Goal: Information Seeking & Learning: Learn about a topic

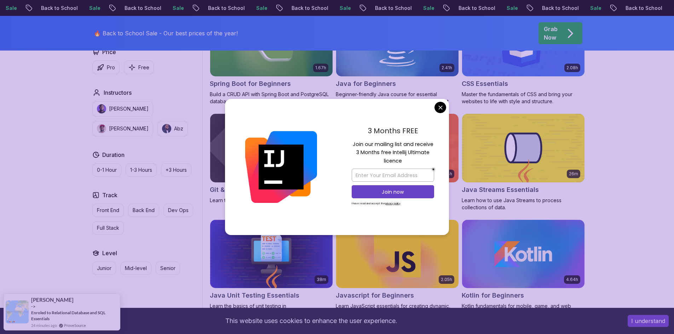
click at [317, 106] on body "Sale Back to School Sale Back to School Sale Back to School Sale Back to School…" at bounding box center [337, 265] width 674 height 1060
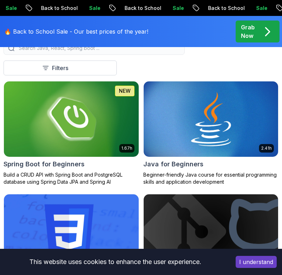
scroll to position [106, 0]
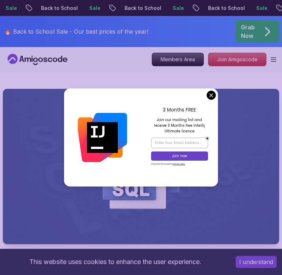
drag, startPoint x: 211, startPoint y: 94, endPoint x: 203, endPoint y: 95, distance: 8.1
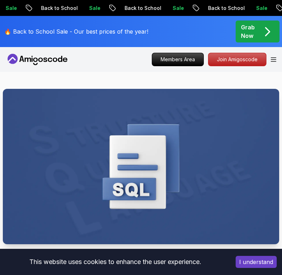
scroll to position [247, 0]
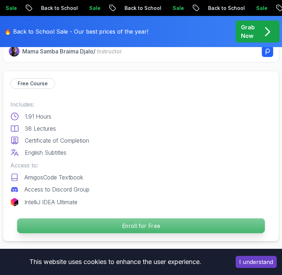
click at [136, 227] on p "Enroll for Free" at bounding box center [140, 225] width 247 height 15
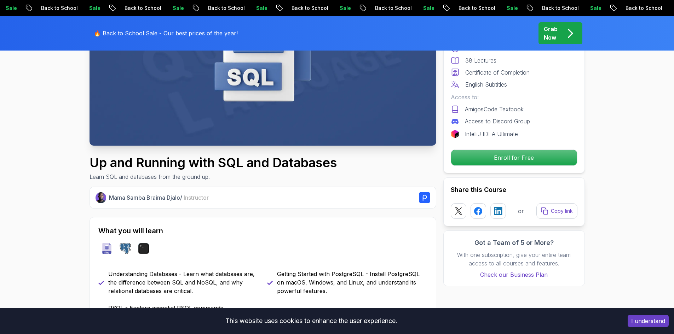
scroll to position [0, 0]
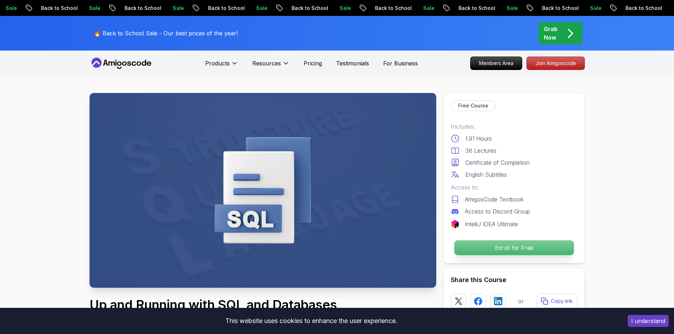
click at [317, 251] on p "Enroll for Free" at bounding box center [514, 247] width 120 height 15
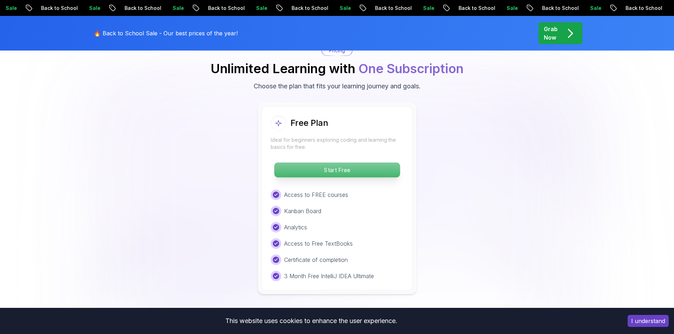
click at [317, 166] on p "Start Free" at bounding box center [337, 170] width 126 height 15
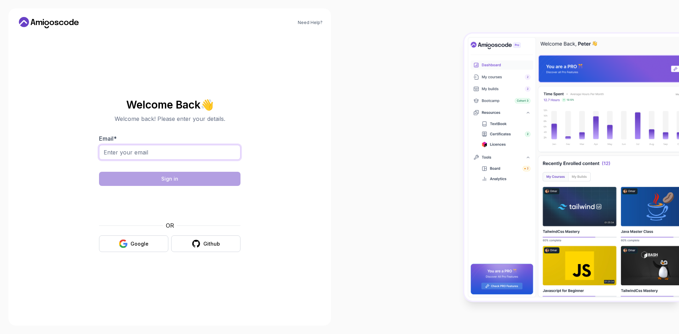
drag, startPoint x: 176, startPoint y: 151, endPoint x: 179, endPoint y: 154, distance: 4.0
click at [176, 151] on input "Email *" at bounding box center [169, 152] width 141 height 15
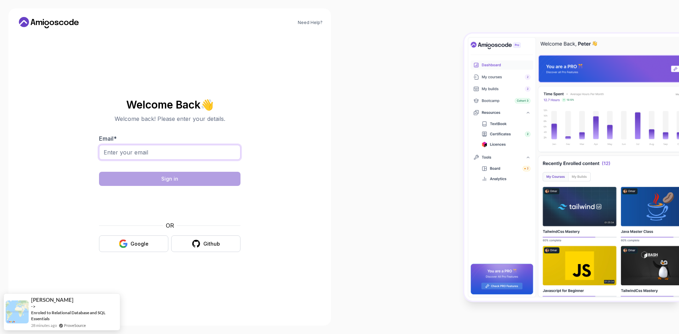
click at [201, 153] on input "Email *" at bounding box center [169, 152] width 141 height 15
click at [317, 171] on div "Need Help? Welcome Back 👋 Welcome back! Please enter your details. Email * Sign…" at bounding box center [169, 166] width 322 height 317
click at [177, 146] on input "Email *" at bounding box center [169, 152] width 141 height 15
click at [174, 158] on input "Email *" at bounding box center [169, 152] width 141 height 15
type input "loretogutierrezjr@gmail.com"
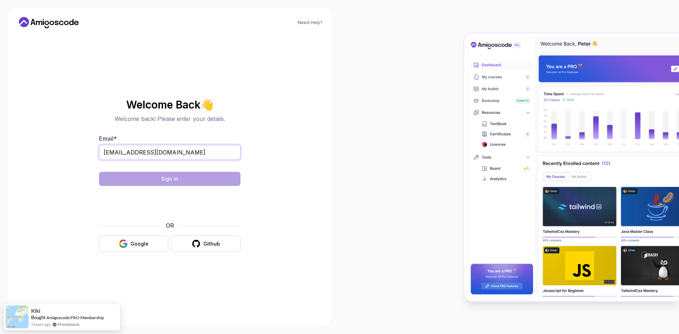
click at [194, 152] on input "loretogutierrezjr@gmail.com" at bounding box center [169, 152] width 141 height 15
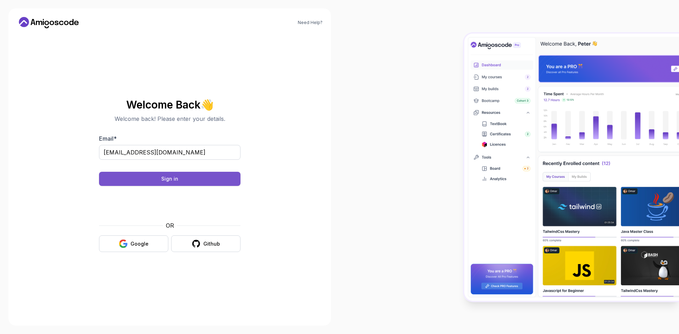
drag, startPoint x: 171, startPoint y: 180, endPoint x: 179, endPoint y: 179, distance: 8.1
click at [171, 179] on div "Sign in" at bounding box center [169, 178] width 17 height 7
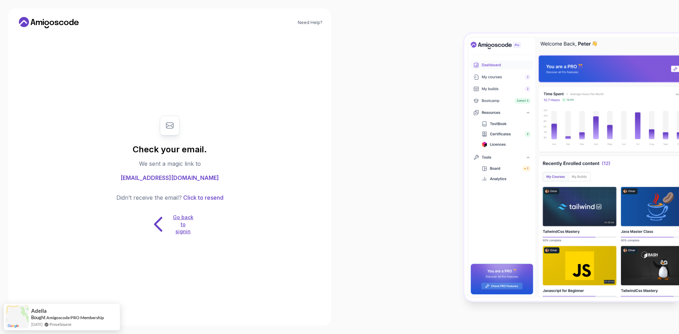
click at [182, 222] on p "Go back to signin" at bounding box center [183, 224] width 21 height 21
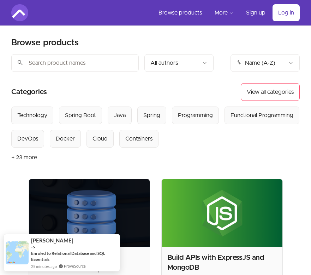
click at [290, 18] on link "Log in" at bounding box center [286, 12] width 27 height 17
click at [290, 12] on link "Log in" at bounding box center [286, 12] width 27 height 17
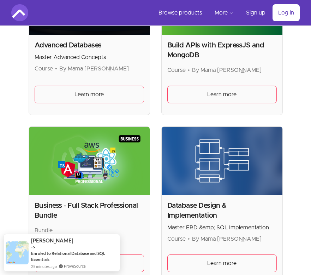
scroll to position [389, 0]
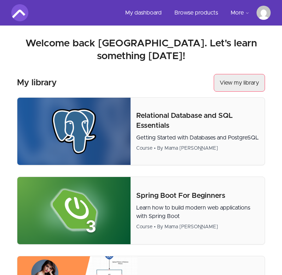
click at [252, 75] on link "View my library" at bounding box center [239, 83] width 51 height 18
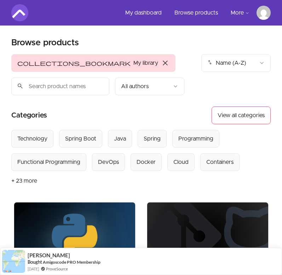
click at [225, 127] on article "Categories View all categories Select from all categories: Technology Spring Bo…" at bounding box center [140, 148] width 259 height 84
click at [231, 112] on button "View all categories" at bounding box center [240, 115] width 59 height 18
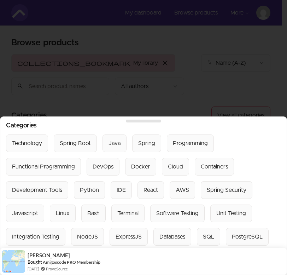
click at [183, 84] on div at bounding box center [143, 137] width 287 height 275
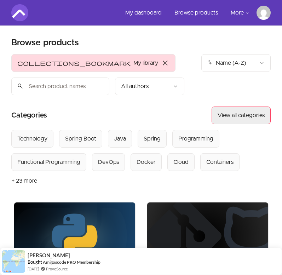
click at [230, 113] on button "View all categories" at bounding box center [240, 115] width 59 height 18
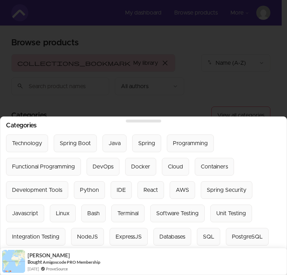
drag, startPoint x: 179, startPoint y: 101, endPoint x: 217, endPoint y: 37, distance: 74.2
click at [179, 100] on div at bounding box center [143, 137] width 287 height 275
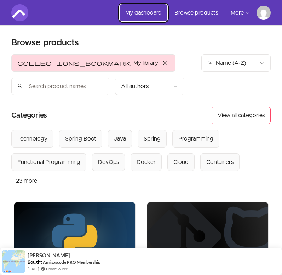
click at [153, 14] on link "My dashboard" at bounding box center [144, 12] width 48 height 17
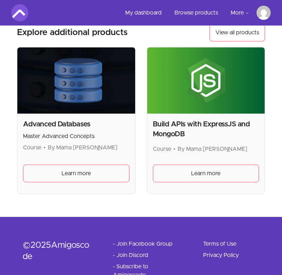
scroll to position [318, 0]
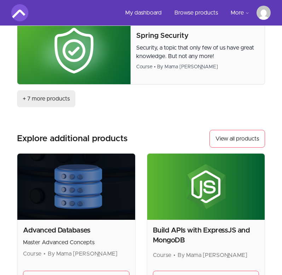
click at [59, 90] on link "+ 7 more products" at bounding box center [46, 98] width 58 height 17
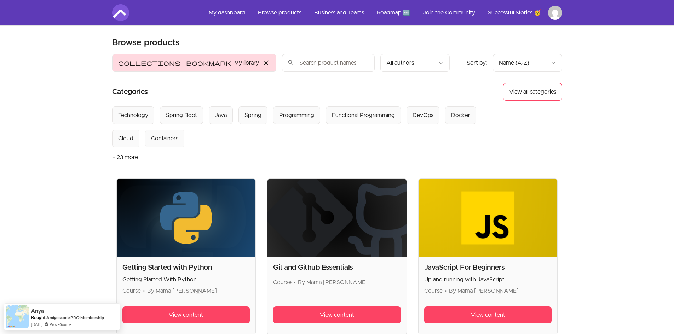
click at [134, 60] on button "collections_bookmark My library close" at bounding box center [194, 63] width 164 height 18
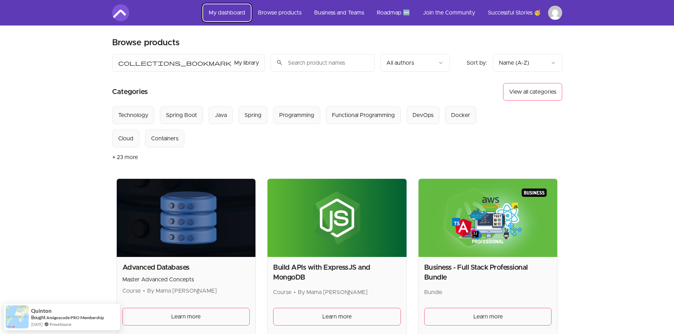
click at [229, 13] on link "My dashboard" at bounding box center [227, 12] width 48 height 17
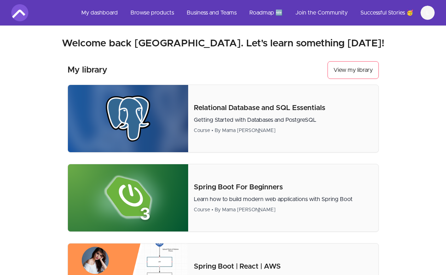
scroll to position [318, 0]
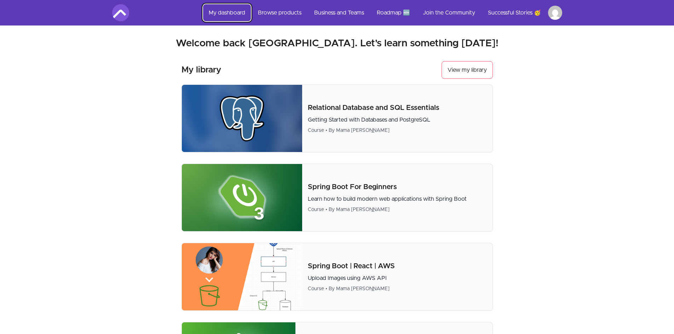
click at [239, 11] on link "My dashboard" at bounding box center [227, 12] width 48 height 17
click at [225, 14] on link "My dashboard" at bounding box center [227, 12] width 48 height 17
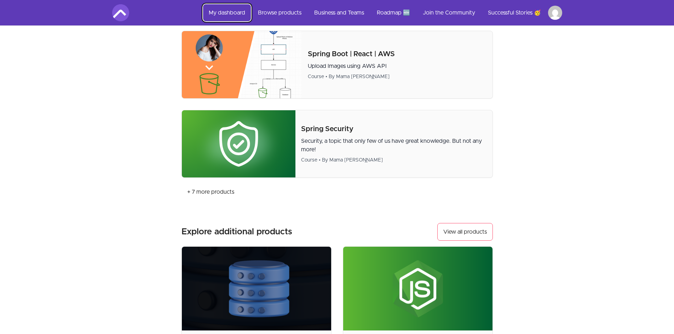
scroll to position [247, 0]
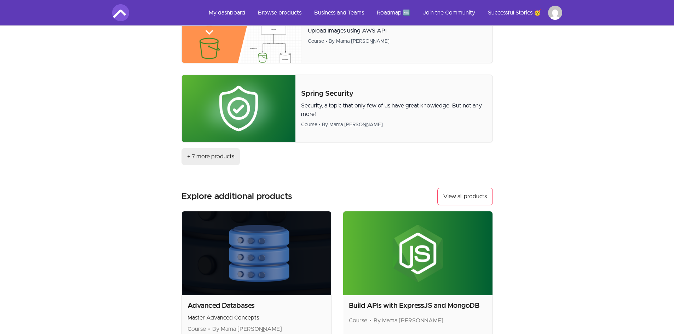
click at [211, 151] on link "+ 7 more products" at bounding box center [210, 156] width 58 height 17
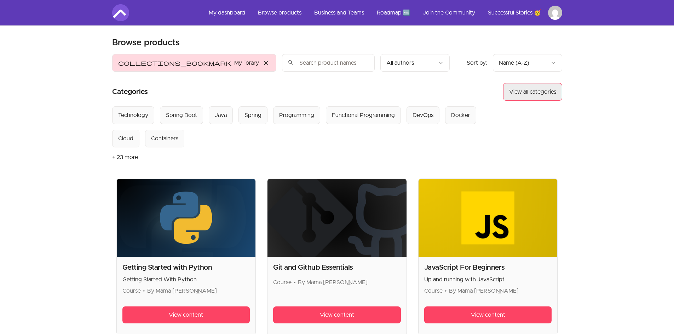
click at [281, 89] on button "View all categories" at bounding box center [532, 92] width 59 height 18
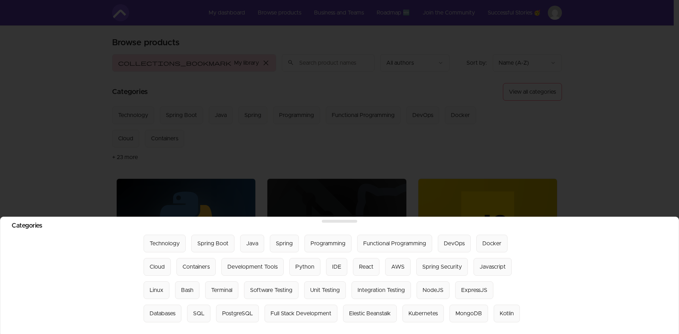
click at [281, 136] on div at bounding box center [339, 167] width 679 height 334
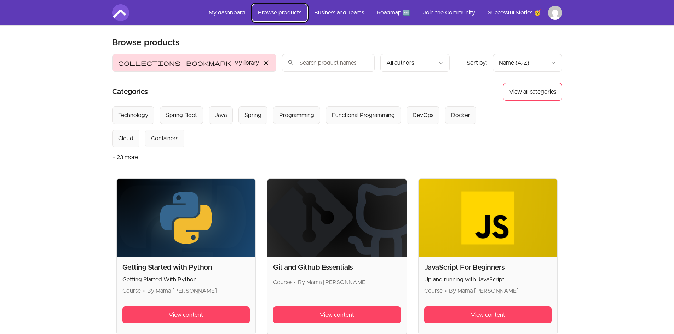
click at [274, 16] on link "Browse products" at bounding box center [279, 12] width 55 height 17
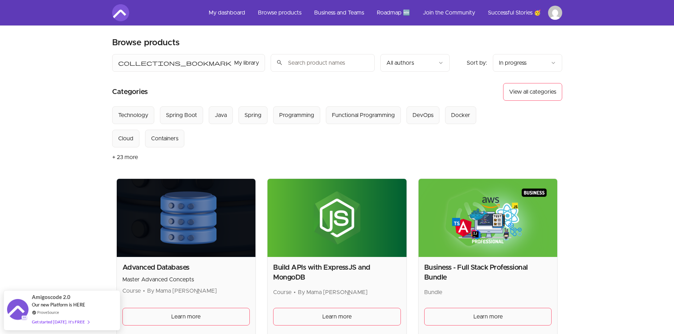
click at [270, 65] on input "search" at bounding box center [322, 63] width 104 height 18
type input "css"
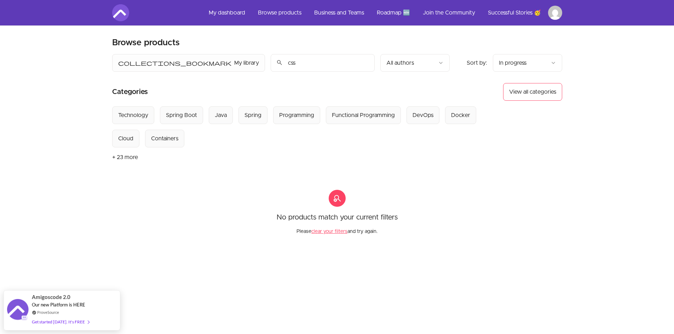
drag, startPoint x: 242, startPoint y: 62, endPoint x: 50, endPoint y: 62, distance: 191.6
click at [50, 62] on div "Skip to main content Main menu Includes navigation links and user settings My d…" at bounding box center [337, 229] width 674 height 459
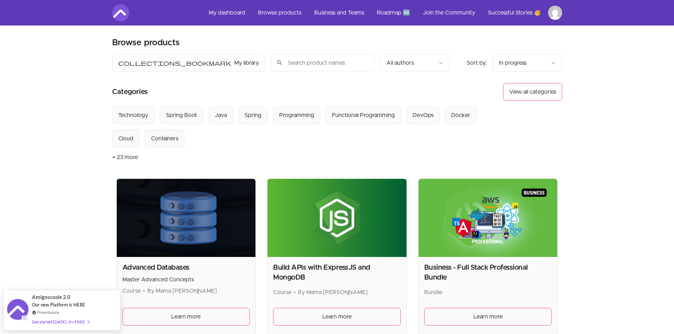
click at [270, 55] on input "search" at bounding box center [322, 63] width 104 height 18
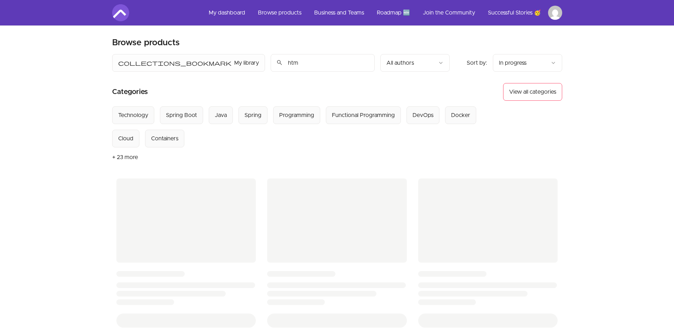
type input "html"
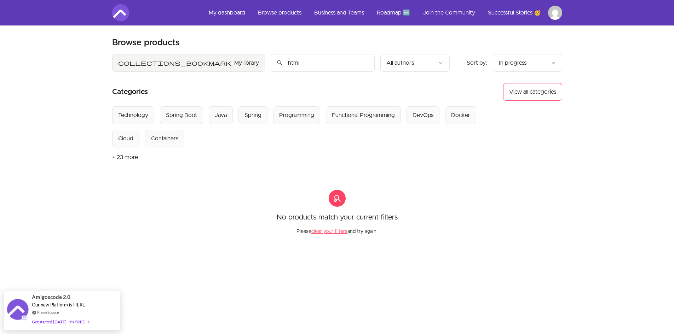
drag, startPoint x: 220, startPoint y: 69, endPoint x: 134, endPoint y: 56, distance: 86.9
click at [134, 56] on div "collections_bookmark My library Sort by: import_export In progress search html …" at bounding box center [280, 63] width 337 height 18
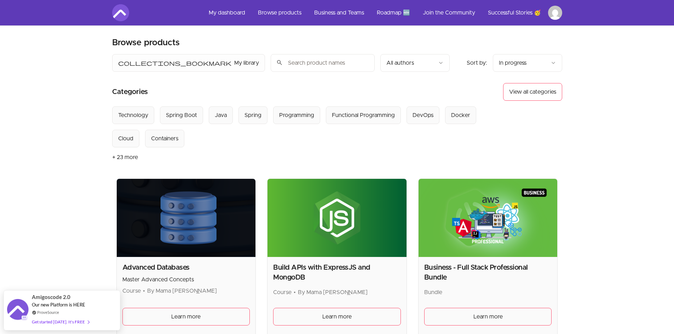
scroll to position [141, 0]
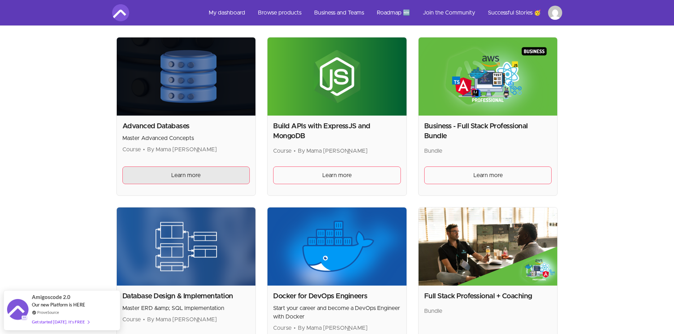
click at [180, 171] on link "Learn more" at bounding box center [186, 176] width 128 height 18
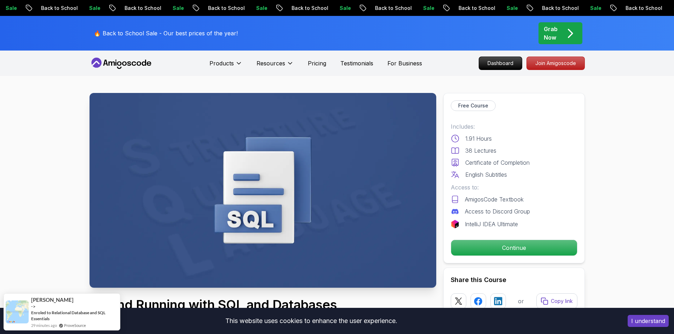
scroll to position [35, 0]
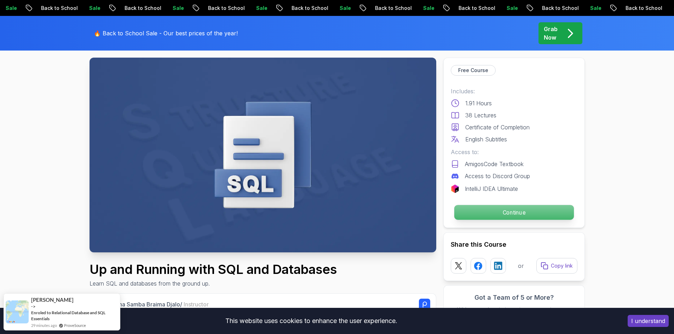
click at [331, 212] on p "Continue" at bounding box center [514, 212] width 120 height 15
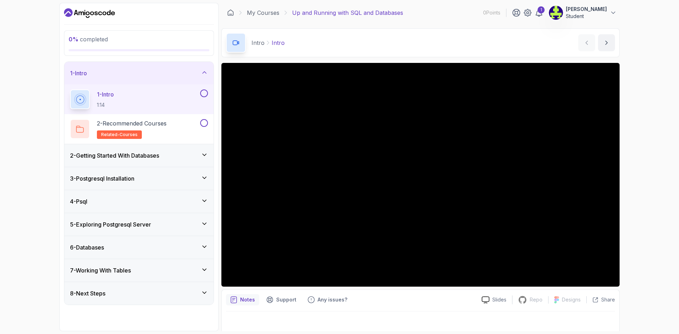
click at [331, 14] on img at bounding box center [556, 13] width 14 height 14
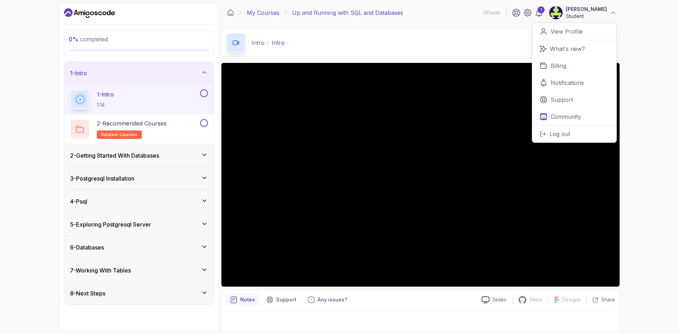
click at [260, 12] on link "My Courses" at bounding box center [263, 12] width 33 height 8
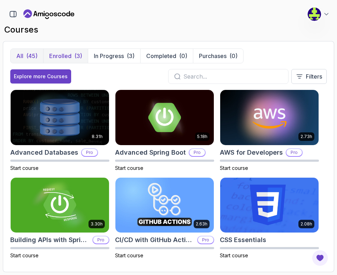
click at [64, 59] on p "Enrolled" at bounding box center [60, 56] width 22 height 8
click at [67, 57] on p "Enrolled" at bounding box center [60, 56] width 22 height 8
click at [67, 53] on p "Enrolled" at bounding box center [60, 56] width 22 height 8
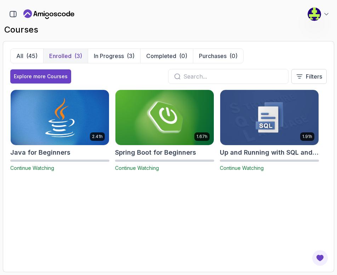
click at [272, 262] on div "2.41h Java for Beginners Continue Watching 1.67h Spring Boot for Beginners Cont…" at bounding box center [168, 176] width 316 height 175
click at [29, 56] on div "(45)" at bounding box center [31, 56] width 11 height 8
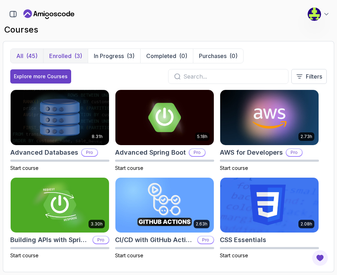
click at [71, 53] on button "Enrolled (3)" at bounding box center [65, 56] width 45 height 14
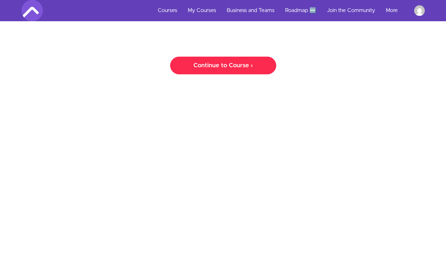
click at [240, 63] on link "Continue to Course ›" at bounding box center [223, 66] width 106 height 18
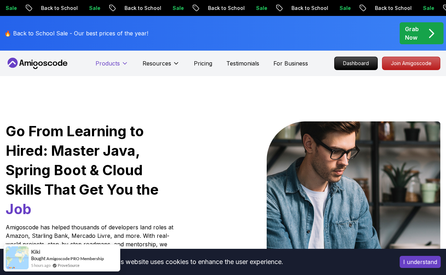
click at [123, 62] on icon at bounding box center [124, 63] width 7 height 7
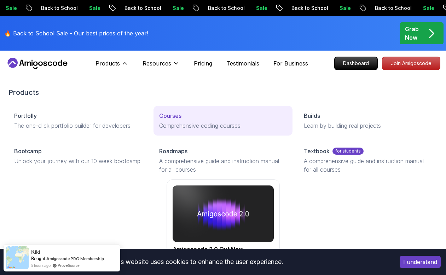
click at [174, 121] on p "Comprehensive coding courses" at bounding box center [223, 125] width 128 height 8
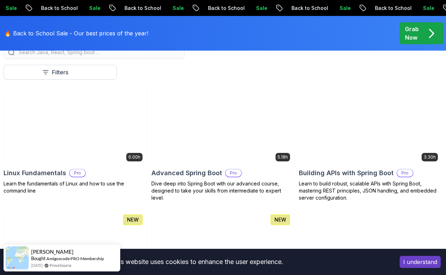
scroll to position [141, 0]
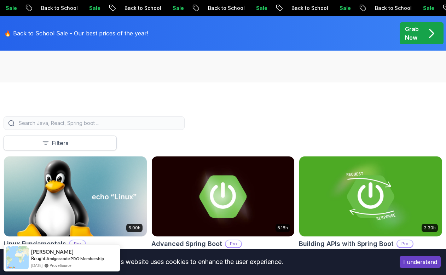
click at [72, 145] on div at bounding box center [74, 142] width 7 height 7
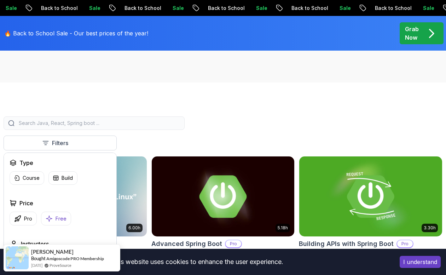
scroll to position [35, 0]
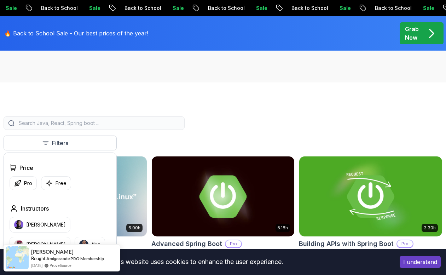
drag, startPoint x: 45, startPoint y: 184, endPoint x: 235, endPoint y: 118, distance: 200.7
click at [46, 184] on icon "button" at bounding box center [49, 182] width 7 height 7
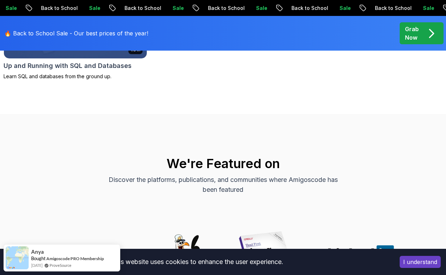
scroll to position [601, 0]
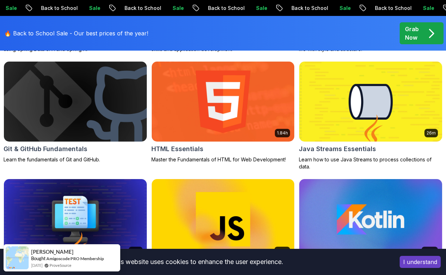
scroll to position [247, 0]
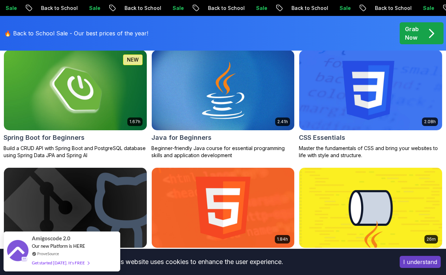
click at [136, 21] on div "🔥 Back to School Sale - Our best prices of the year!" at bounding box center [78, 33] width 152 height 26
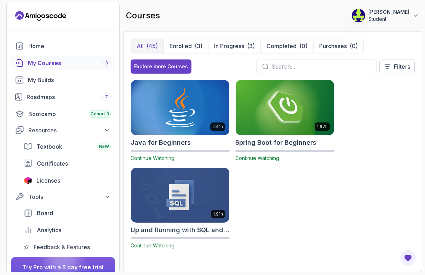
click at [397, 18] on p "Student" at bounding box center [388, 19] width 41 height 7
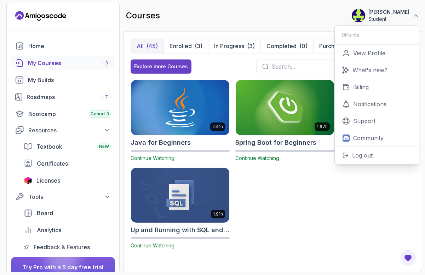
drag, startPoint x: 354, startPoint y: 210, endPoint x: 349, endPoint y: 206, distance: 6.9
click at [353, 208] on div "2.41h Java for Beginners Continue Watching 1.67h Spring Boot for Beginners Cont…" at bounding box center [272, 169] width 284 height 178
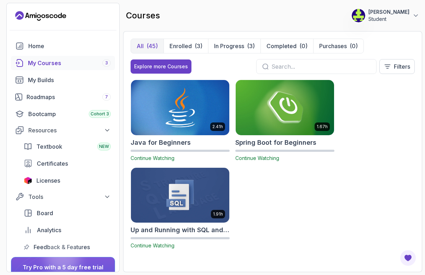
click at [354, 185] on div "2.41h Java for Beginners Continue Watching 1.67h Spring Boot for Beginners Cont…" at bounding box center [272, 169] width 284 height 178
click at [416, 17] on icon at bounding box center [415, 15] width 7 height 7
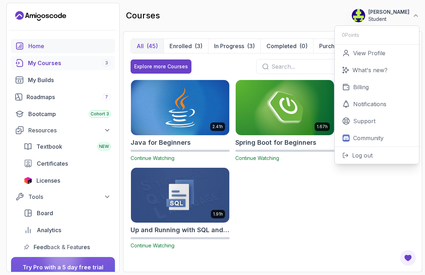
click at [28, 43] on div "Home" at bounding box center [69, 46] width 82 height 8
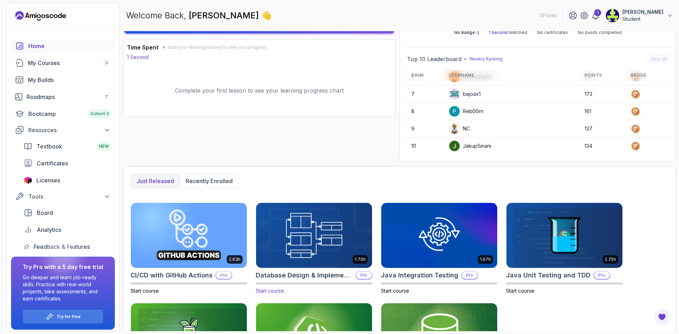
scroll to position [119, 0]
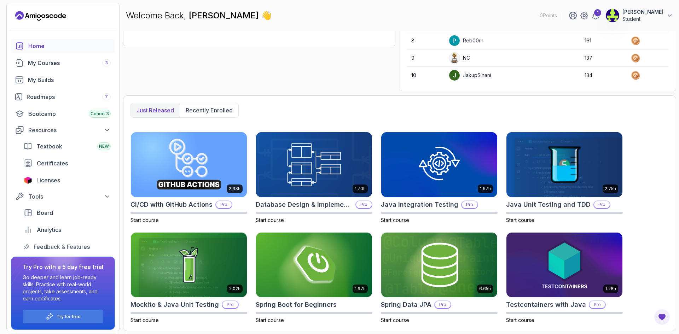
click at [214, 110] on p "Recently enrolled" at bounding box center [209, 110] width 47 height 8
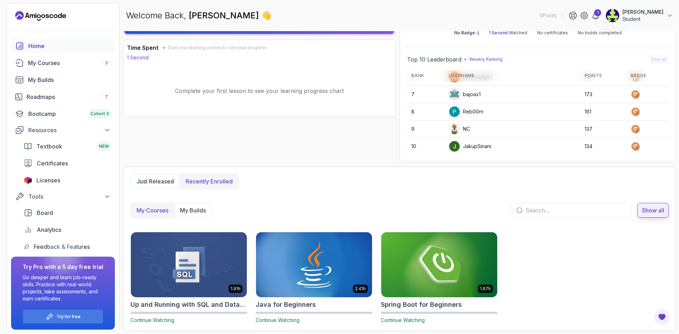
click at [424, 215] on link "Show all" at bounding box center [652, 210] width 31 height 15
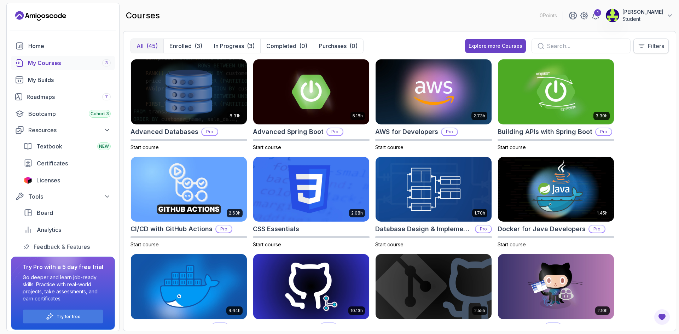
click at [424, 47] on p "Filters" at bounding box center [656, 46] width 16 height 8
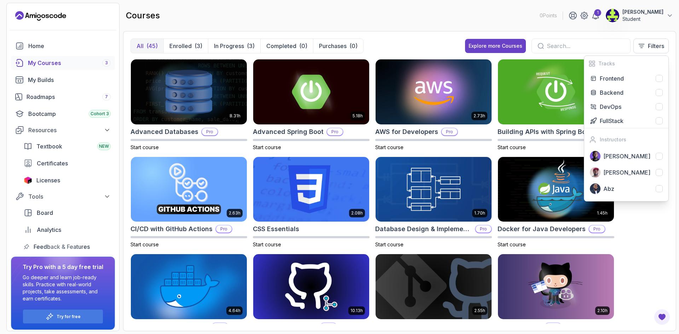
click at [424, 46] on input "text" at bounding box center [586, 46] width 78 height 8
click at [424, 46] on div "Explore more Courses" at bounding box center [495, 45] width 54 height 7
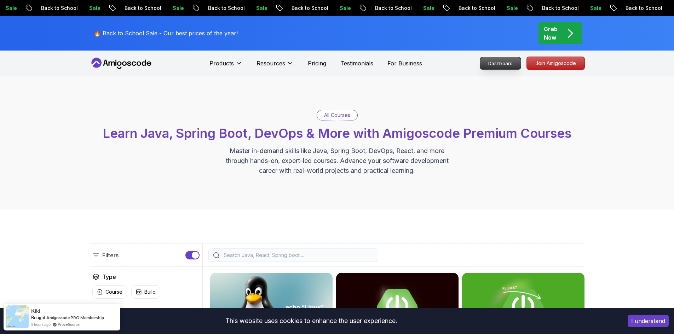
click at [424, 64] on p "Dashboard" at bounding box center [500, 63] width 41 height 12
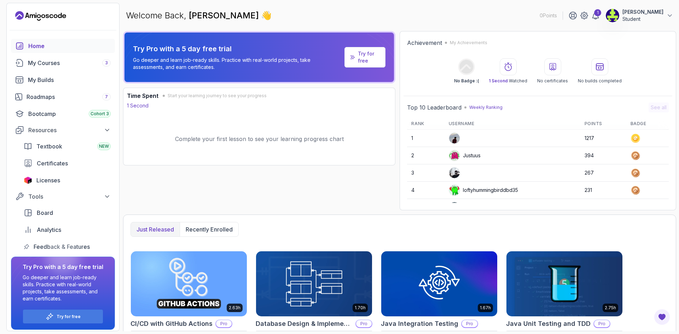
scroll to position [119, 0]
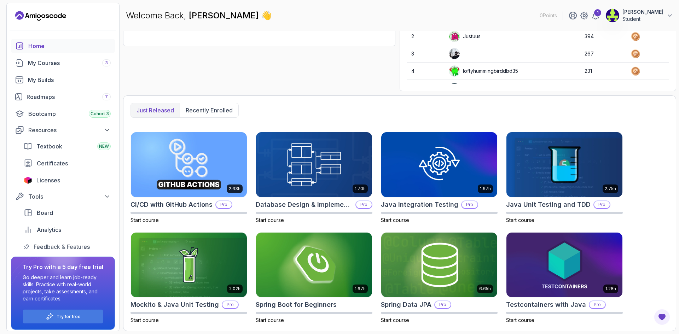
click at [51, 54] on div "Home My Courses 3 My Builds Roadmaps 7 Bootcamp Cohort 3 Resources Textbook NEW…" at bounding box center [63, 146] width 104 height 215
click at [53, 64] on div "My Courses 3" at bounding box center [69, 63] width 83 height 8
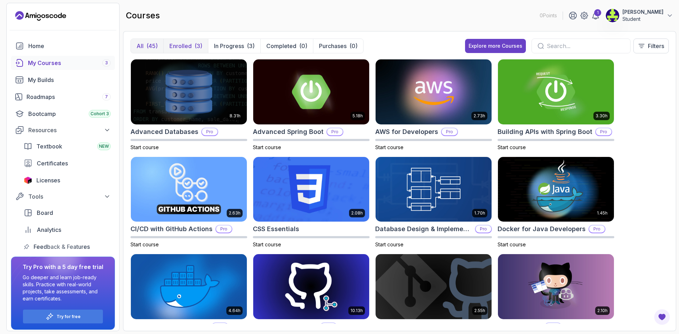
click at [180, 47] on p "Enrolled" at bounding box center [180, 46] width 22 height 8
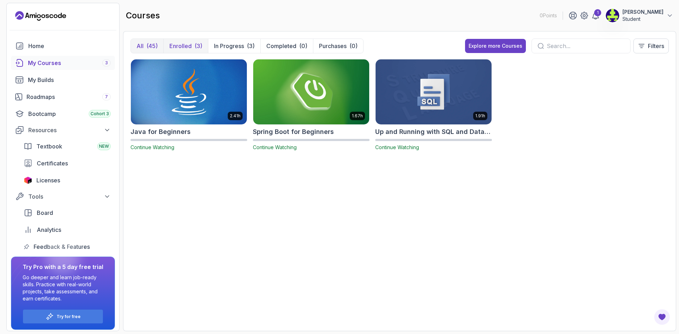
click at [153, 48] on div "(45)" at bounding box center [151, 46] width 11 height 8
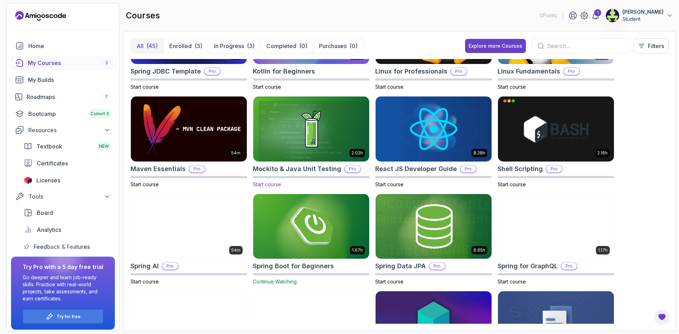
scroll to position [778, 0]
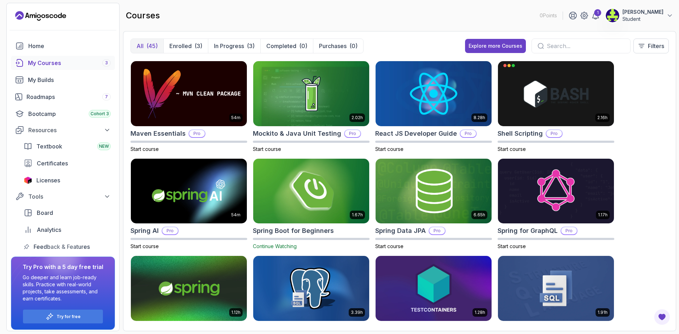
click at [353, 200] on img at bounding box center [311, 191] width 122 height 68
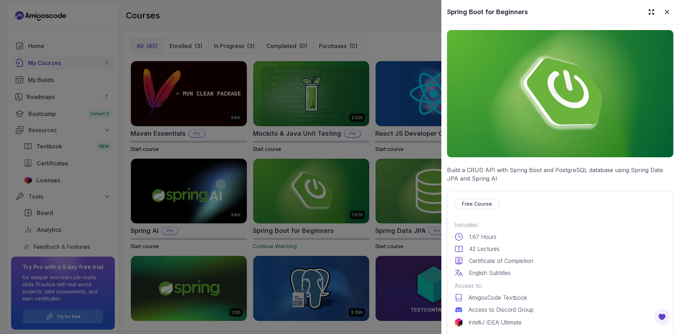
click at [407, 33] on div at bounding box center [339, 167] width 679 height 334
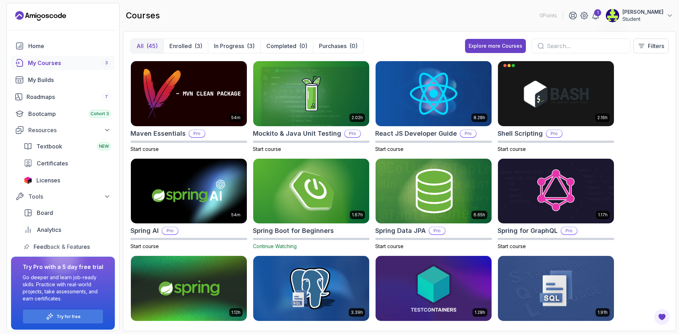
click at [336, 192] on img at bounding box center [311, 191] width 122 height 68
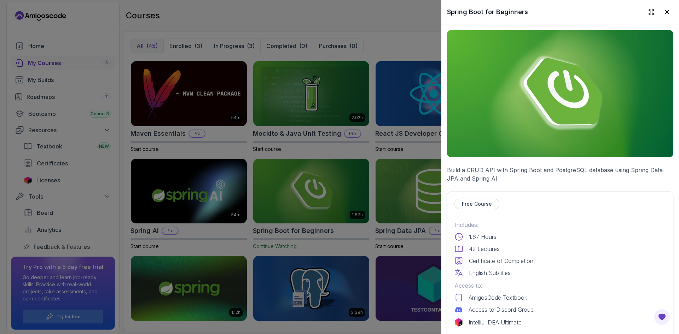
drag, startPoint x: 305, startPoint y: 170, endPoint x: 273, endPoint y: 9, distance: 164.8
click at [273, 9] on div at bounding box center [339, 167] width 679 height 334
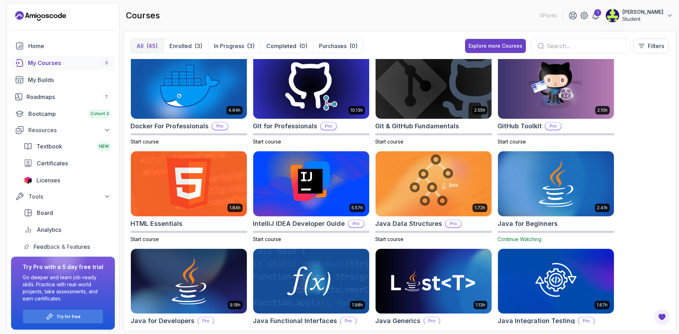
scroll to position [0, 0]
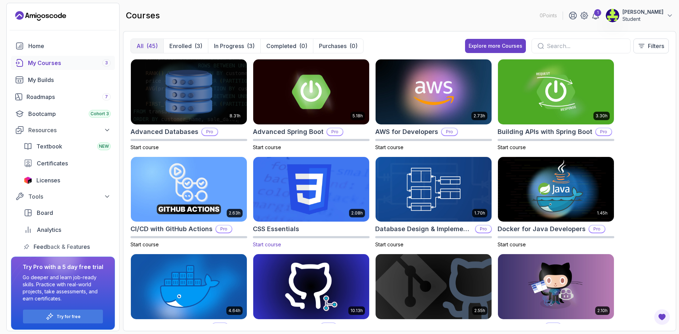
click at [334, 189] on img at bounding box center [311, 189] width 122 height 68
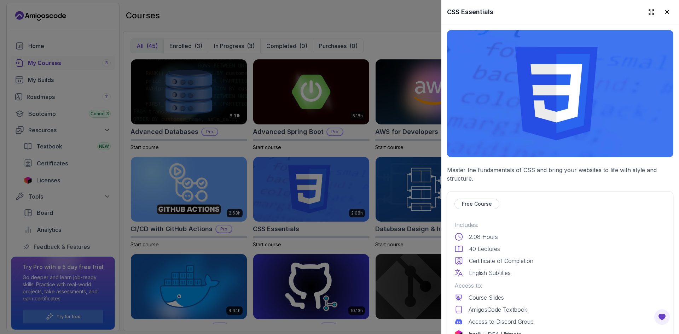
scroll to position [212, 0]
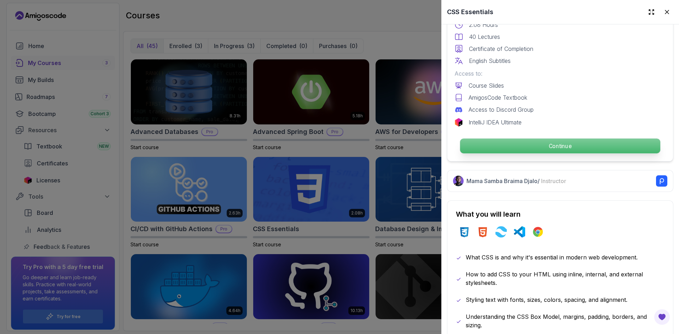
drag, startPoint x: 583, startPoint y: 143, endPoint x: 592, endPoint y: 136, distance: 11.6
click at [424, 138] on button "Continue" at bounding box center [560, 146] width 201 height 16
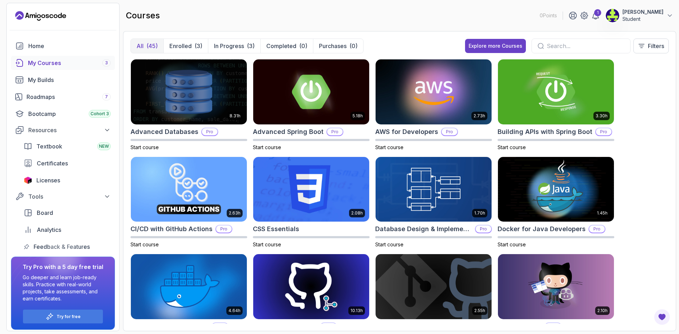
scroll to position [71, 0]
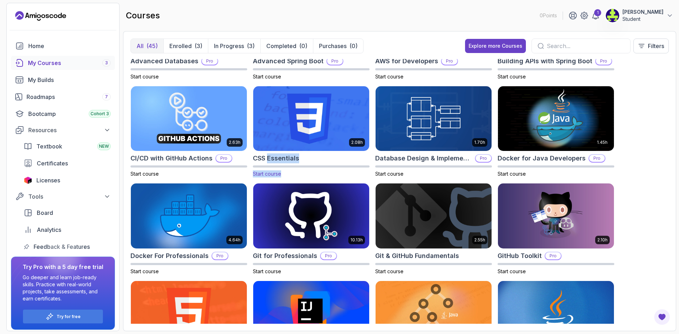
drag, startPoint x: 285, startPoint y: 157, endPoint x: 282, endPoint y: 169, distance: 12.3
click at [282, 169] on div "2.08h CSS Essentials Start course" at bounding box center [311, 132] width 117 height 92
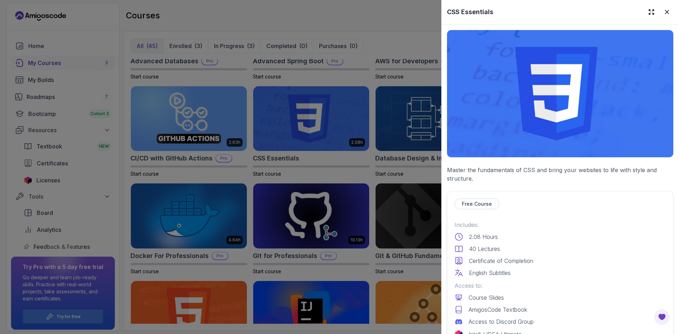
click at [309, 177] on div at bounding box center [339, 167] width 679 height 334
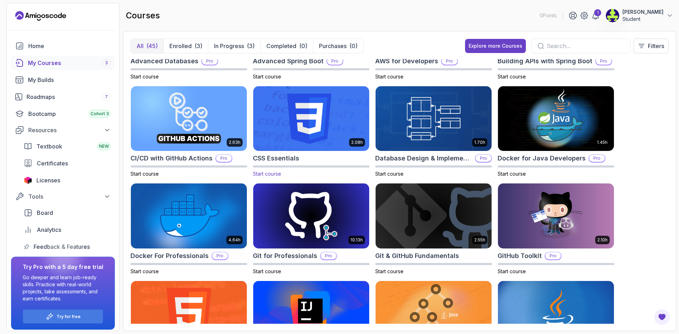
drag, startPoint x: 275, startPoint y: 173, endPoint x: 264, endPoint y: 175, distance: 10.4
click at [264, 175] on span "Start course" at bounding box center [267, 174] width 28 height 6
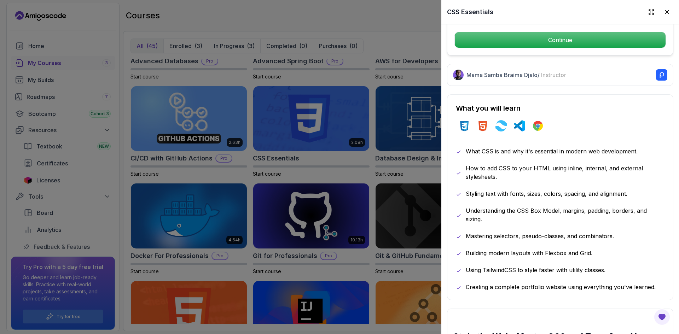
scroll to position [247, 0]
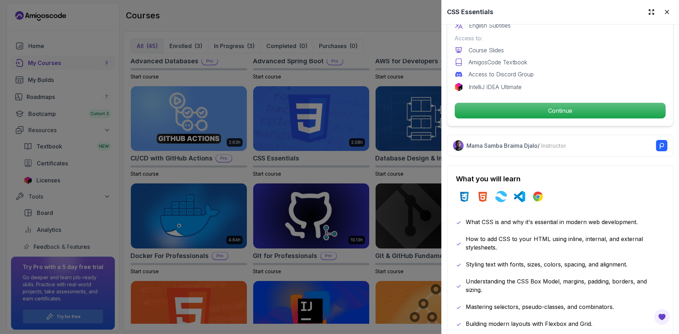
drag, startPoint x: 554, startPoint y: 111, endPoint x: 219, endPoint y: 25, distance: 346.0
click at [234, 13] on div at bounding box center [339, 167] width 679 height 334
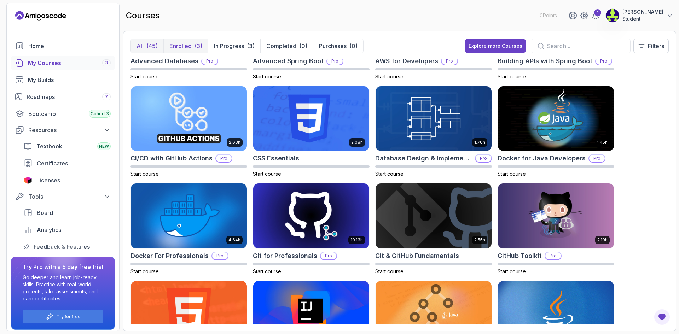
click at [188, 49] on p "Enrolled" at bounding box center [180, 46] width 22 height 8
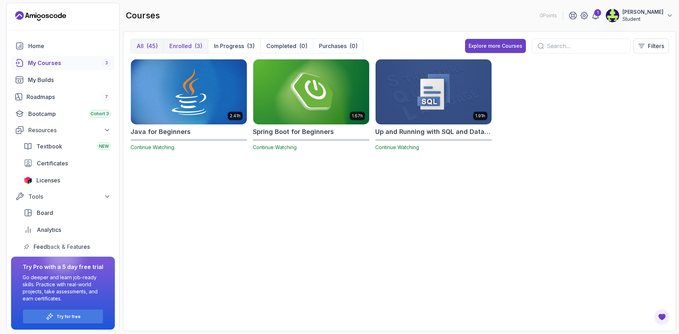
click at [151, 45] on div "(45)" at bounding box center [151, 46] width 11 height 8
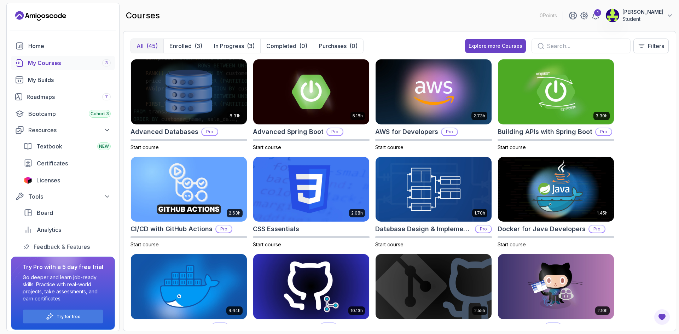
scroll to position [35, 0]
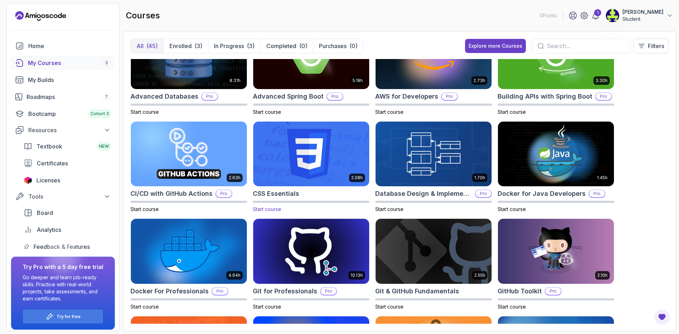
click at [265, 209] on span "Start course" at bounding box center [267, 209] width 28 height 6
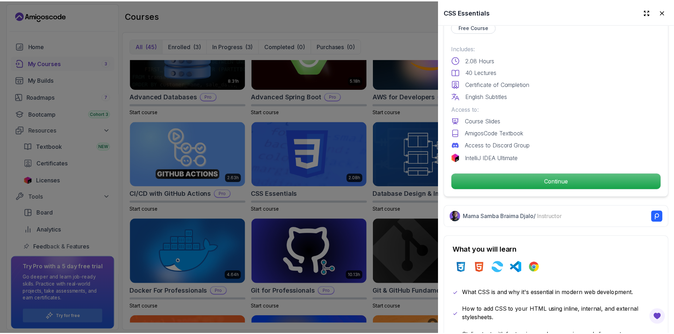
scroll to position [212, 0]
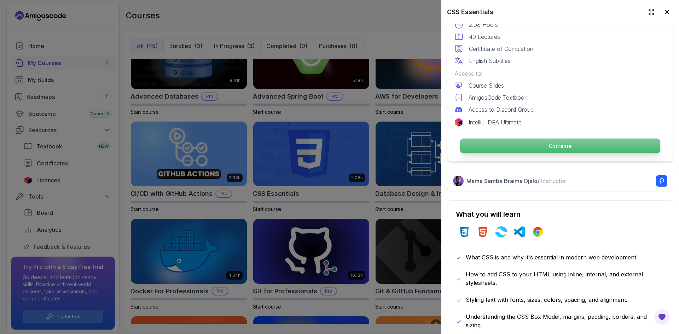
click at [424, 144] on p "Continue" at bounding box center [560, 146] width 200 height 15
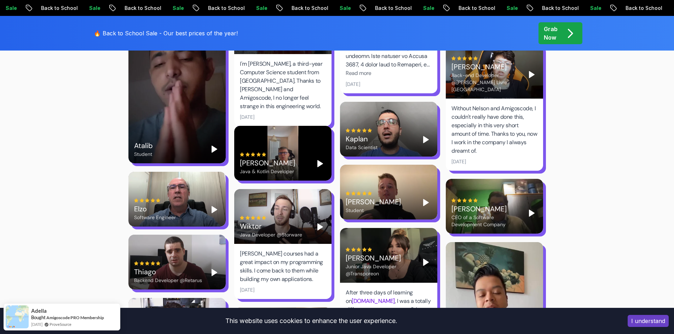
scroll to position [1909, 0]
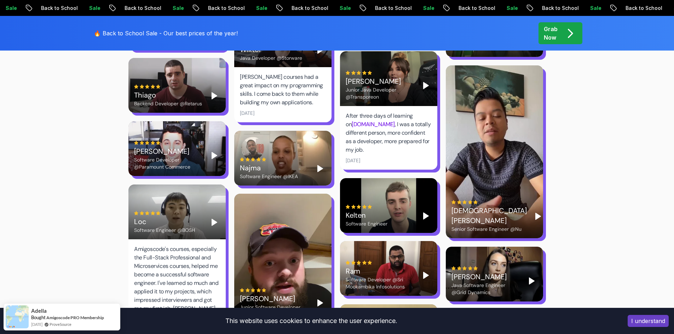
drag, startPoint x: 644, startPoint y: 322, endPoint x: 585, endPoint y: 311, distance: 59.7
click at [424, 274] on button "I understand" at bounding box center [647, 321] width 41 height 12
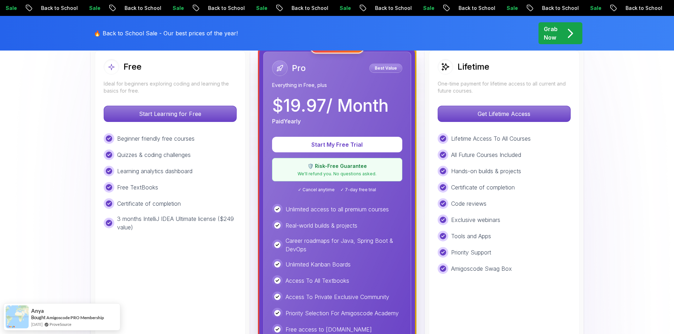
scroll to position [141, 0]
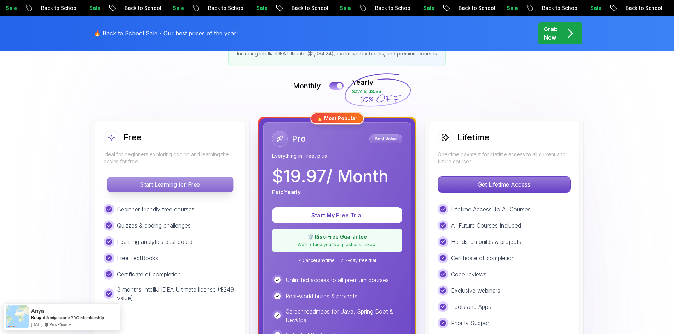
click at [183, 182] on p "Start Learning for Free" at bounding box center [170, 184] width 126 height 15
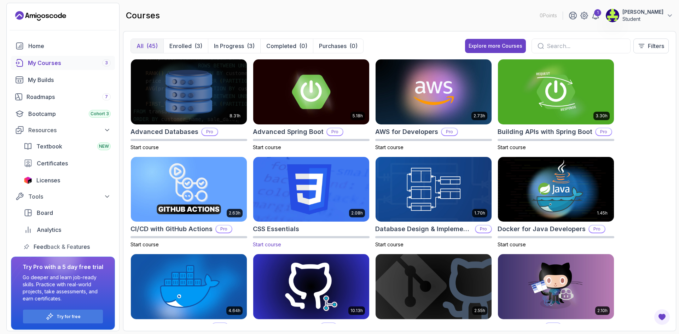
click at [316, 163] on img at bounding box center [311, 189] width 122 height 68
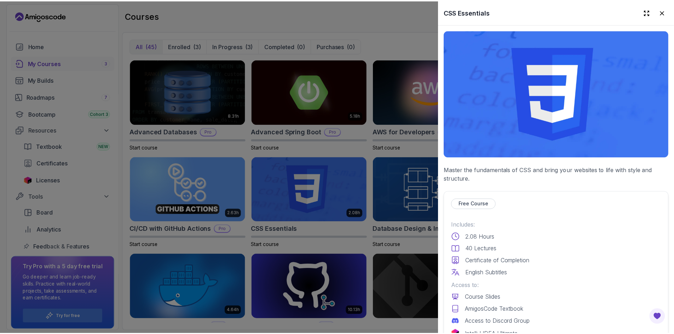
scroll to position [106, 0]
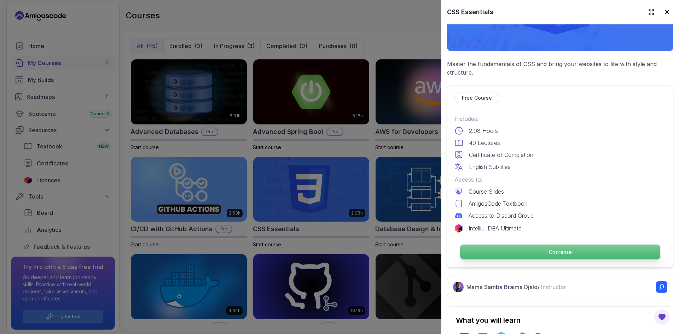
click at [424, 247] on p "Continue" at bounding box center [560, 252] width 200 height 15
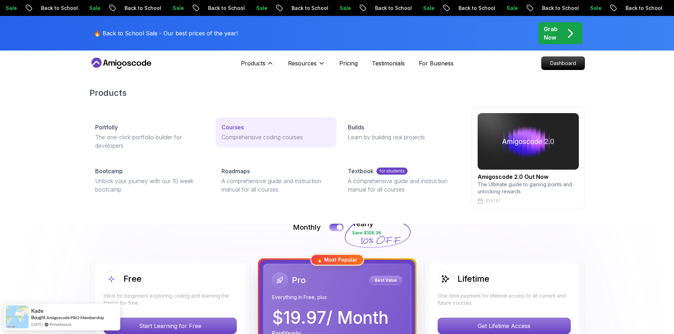
click at [233, 126] on p "Courses" at bounding box center [232, 127] width 22 height 8
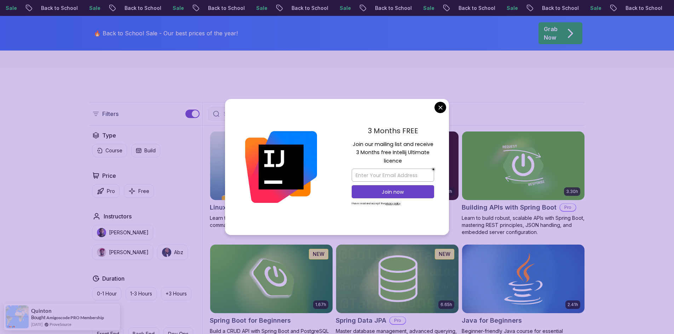
scroll to position [247, 0]
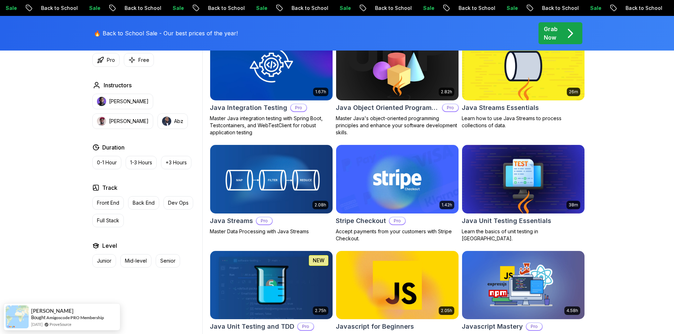
scroll to position [1237, 0]
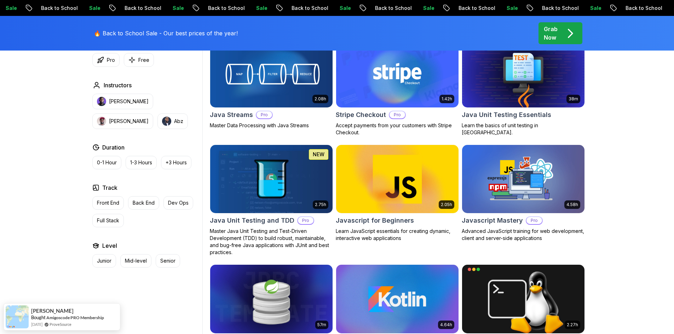
drag, startPoint x: 427, startPoint y: 206, endPoint x: 407, endPoint y: 218, distance: 23.6
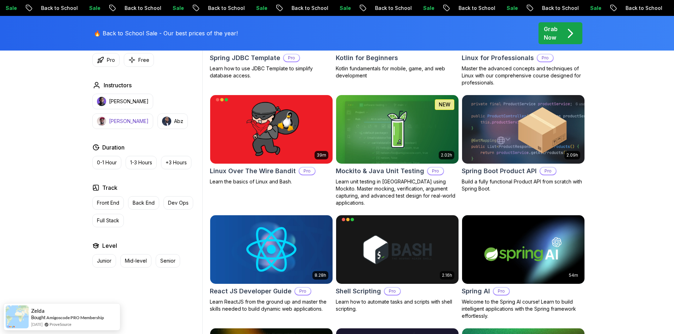
scroll to position [1450, 0]
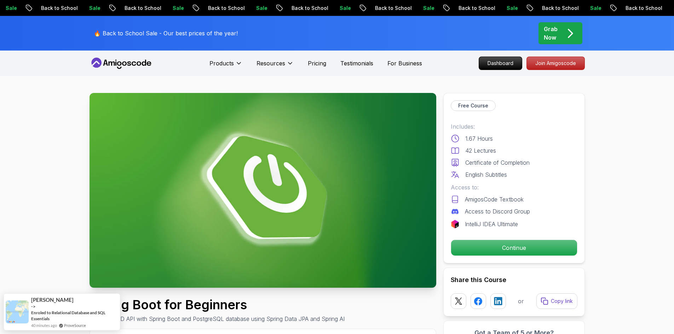
drag, startPoint x: 628, startPoint y: 160, endPoint x: 573, endPoint y: 224, distance: 84.0
click at [523, 251] on p "Continue" at bounding box center [514, 247] width 120 height 15
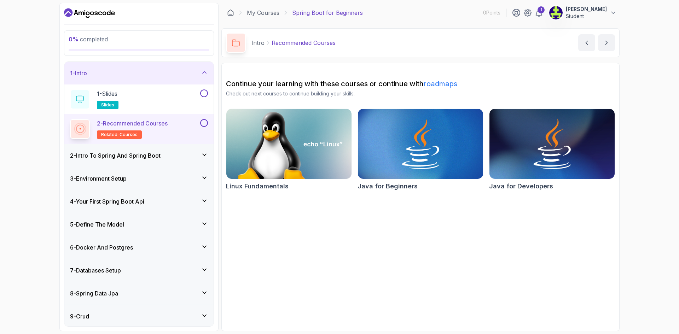
click at [207, 154] on icon at bounding box center [204, 154] width 7 height 7
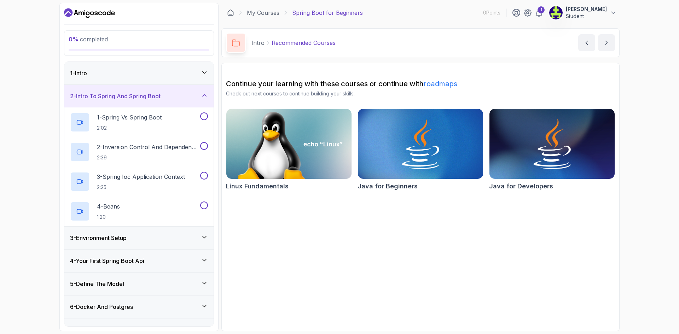
click at [208, 71] on div "1 - Intro" at bounding box center [138, 73] width 149 height 23
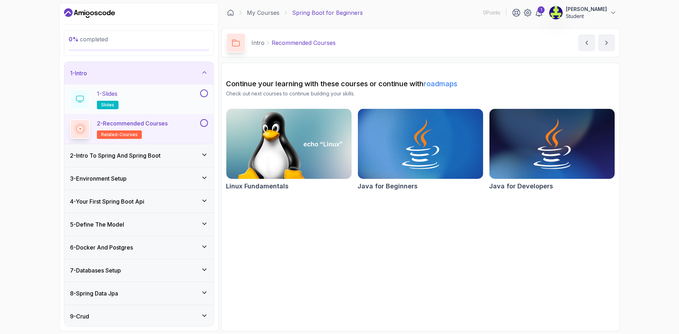
click at [181, 95] on div "1 - Slides slides" at bounding box center [134, 99] width 129 height 20
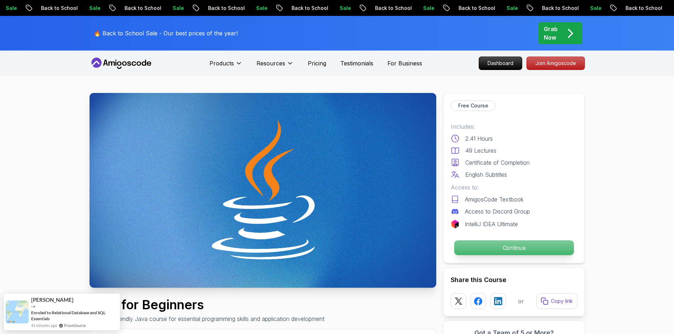
click at [482, 251] on p "Continue" at bounding box center [514, 247] width 120 height 15
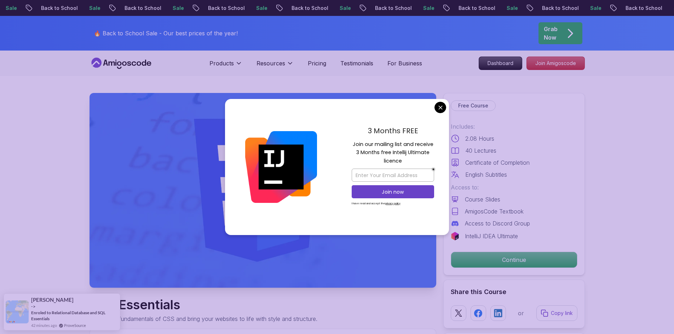
click at [435, 102] on div "3 Months FREE Join our mailing list and receive 3 Months free Intellij Ultimate…" at bounding box center [393, 167] width 112 height 136
click at [447, 110] on div "3 Months FREE Join our mailing list and receive 3 Months free Intellij Ultimate…" at bounding box center [393, 167] width 112 height 136
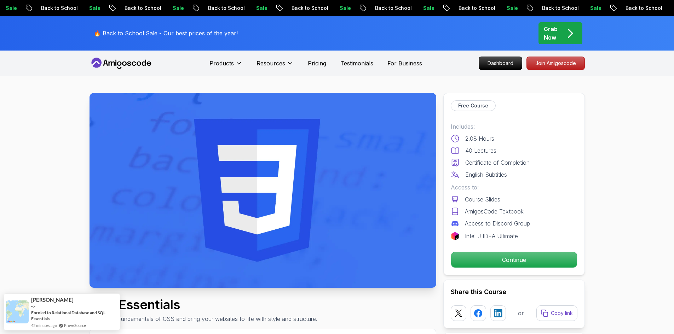
click at [513, 262] on p "Continue" at bounding box center [514, 259] width 120 height 15
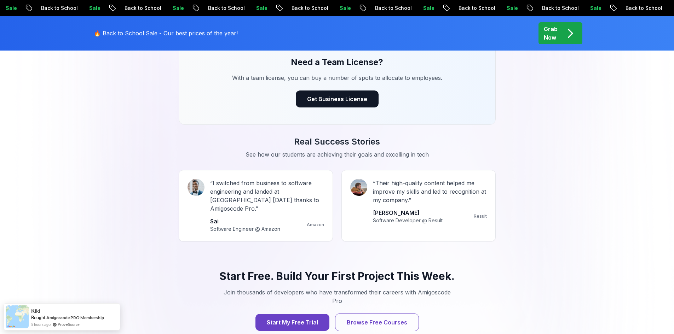
scroll to position [495, 0]
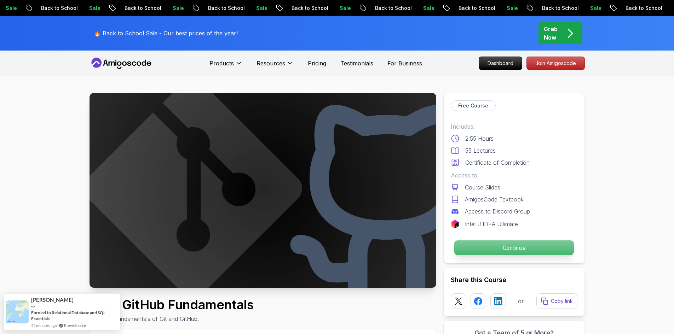
click at [530, 250] on p "Continue" at bounding box center [514, 247] width 120 height 15
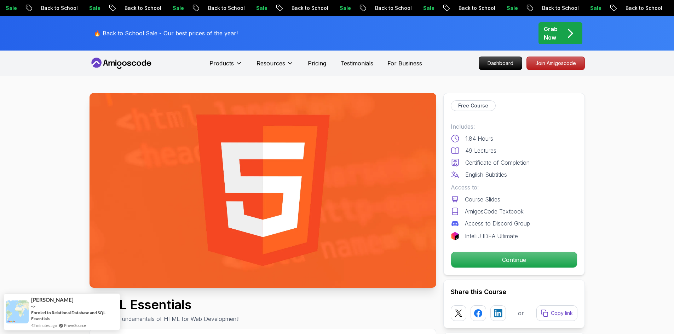
click at [518, 262] on p "Continue" at bounding box center [514, 259] width 120 height 15
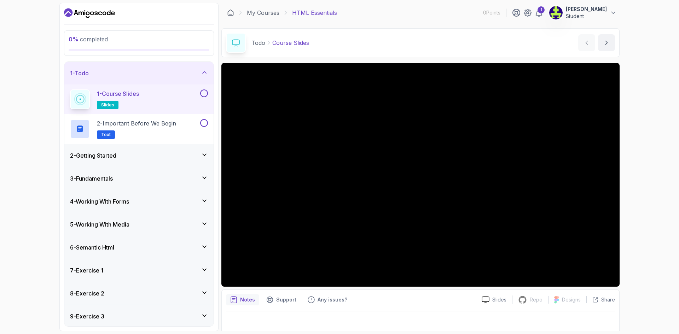
click at [650, 205] on div "0 % completed 1 - Todo 1 - Course Slides slides 2 - Important Before We Begin T…" at bounding box center [339, 167] width 679 height 334
click at [161, 93] on div "1 - Course Slides slides" at bounding box center [134, 99] width 129 height 20
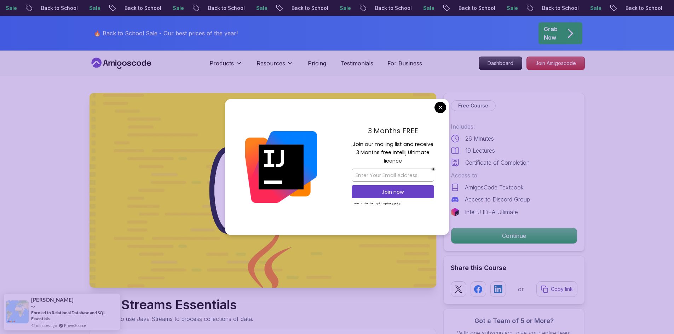
drag, startPoint x: 442, startPoint y: 105, endPoint x: 443, endPoint y: 100, distance: 4.6
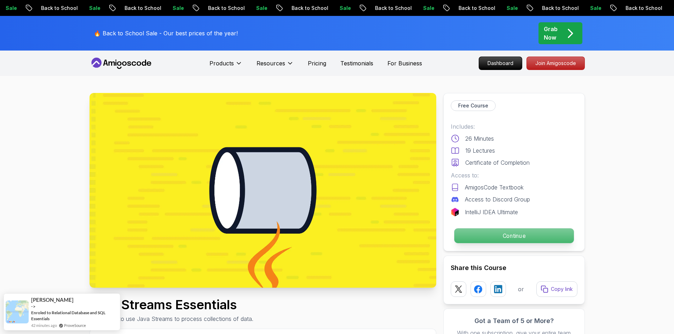
click at [520, 241] on p "Continue" at bounding box center [514, 235] width 120 height 15
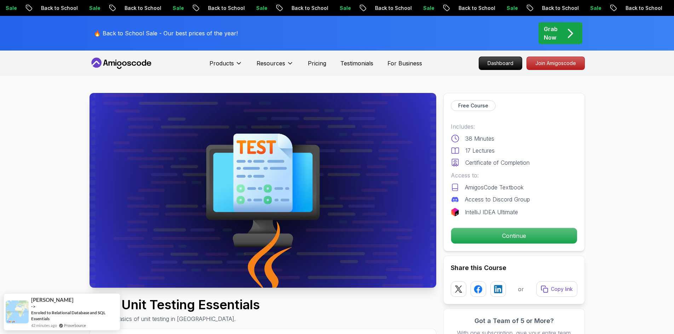
drag, startPoint x: 517, startPoint y: 232, endPoint x: 427, endPoint y: 34, distance: 217.4
click at [516, 233] on p "Continue" at bounding box center [514, 236] width 126 height 16
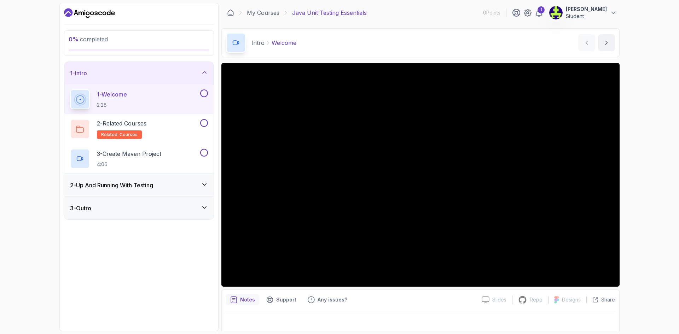
click at [174, 100] on div "1 - Welcome 2:28" at bounding box center [134, 99] width 129 height 20
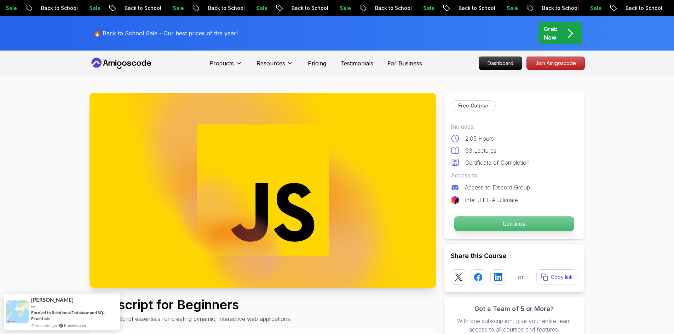
click at [508, 225] on p "Continue" at bounding box center [514, 223] width 120 height 15
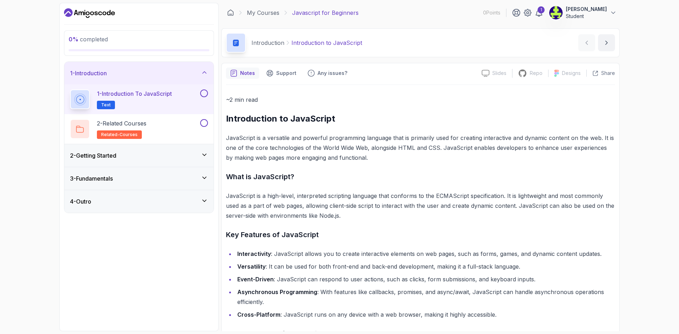
click at [181, 154] on div "2 - Getting Started" at bounding box center [139, 155] width 138 height 8
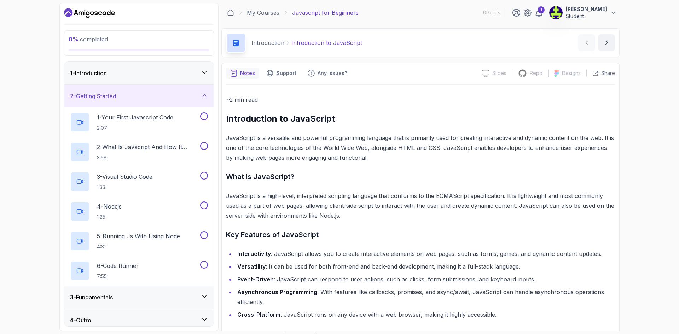
click at [174, 79] on div "1 - Introduction" at bounding box center [138, 73] width 149 height 23
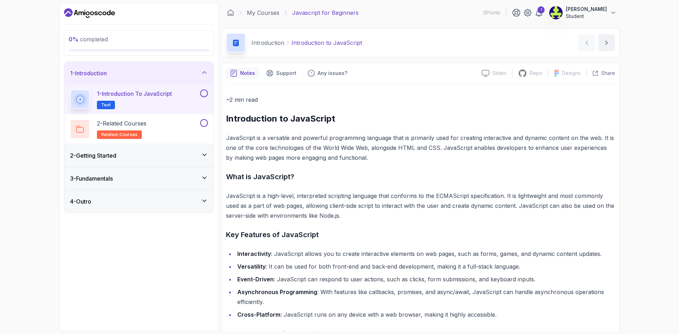
drag, startPoint x: 169, startPoint y: 104, endPoint x: 176, endPoint y: 103, distance: 6.4
click at [169, 103] on h2 "1 - Introduction to JavaScript Text" at bounding box center [134, 99] width 75 height 20
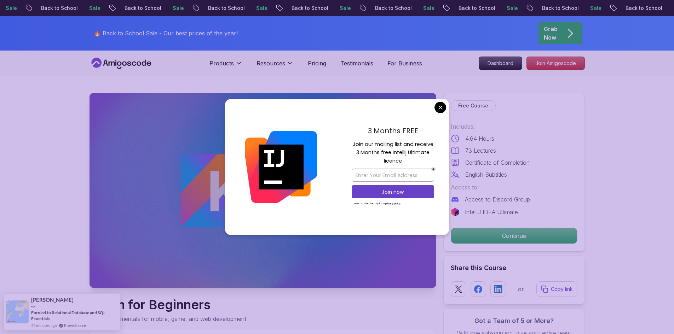
drag, startPoint x: 442, startPoint y: 106, endPoint x: 462, endPoint y: 77, distance: 35.9
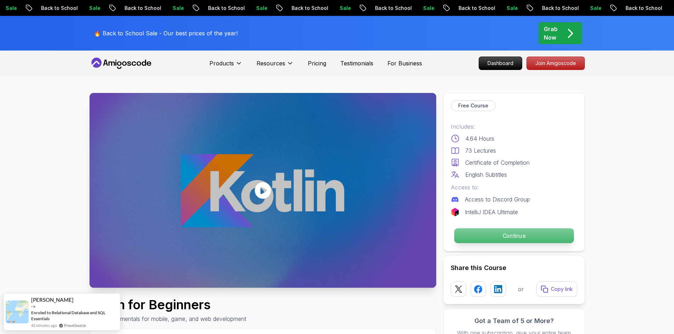
click at [525, 234] on p "Continue" at bounding box center [514, 235] width 120 height 15
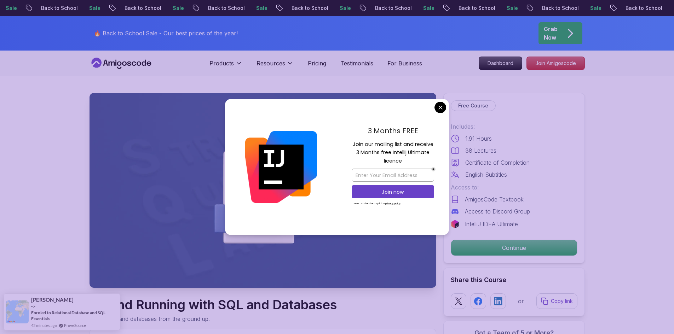
drag, startPoint x: 439, startPoint y: 109, endPoint x: 433, endPoint y: 109, distance: 5.7
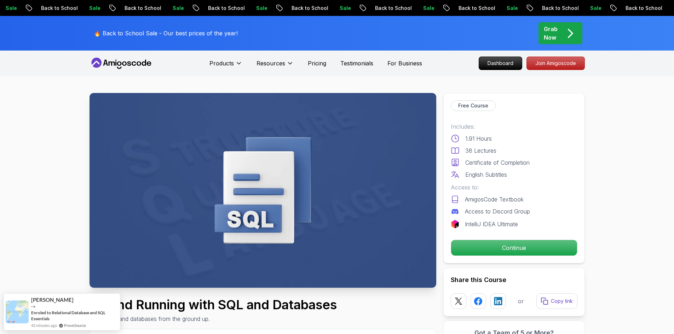
click at [539, 246] on p "Continue" at bounding box center [514, 248] width 126 height 16
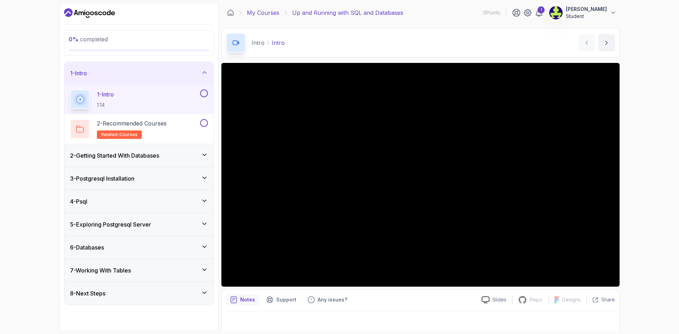
click at [269, 12] on link "My Courses" at bounding box center [263, 12] width 33 height 8
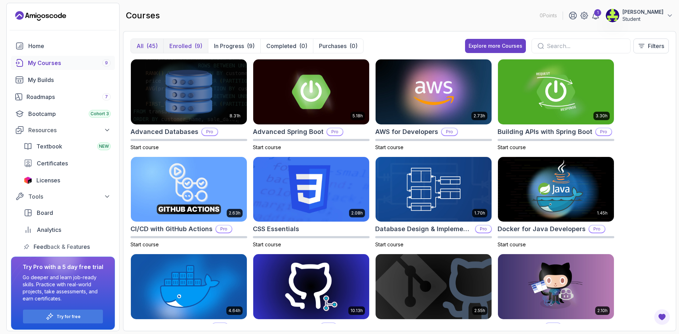
click at [193, 43] on button "Enrolled (9)" at bounding box center [185, 46] width 45 height 14
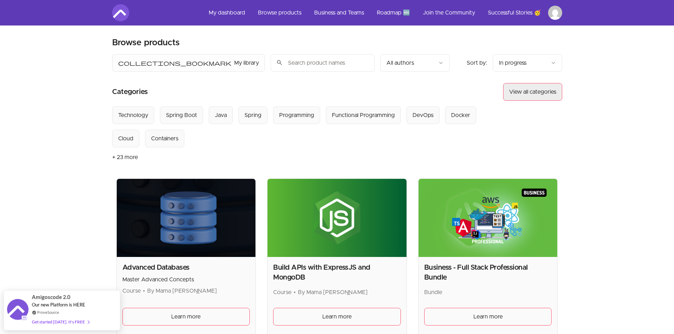
click at [525, 86] on button "View all categories" at bounding box center [532, 92] width 59 height 18
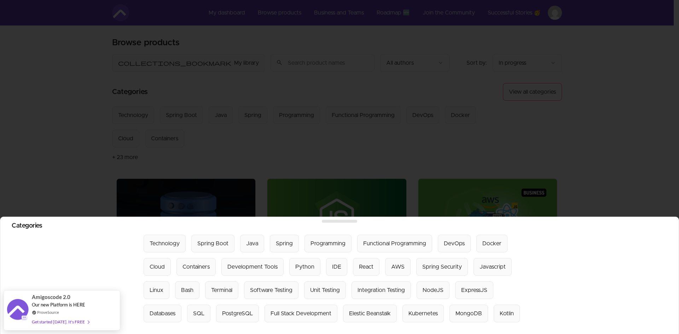
drag, startPoint x: 443, startPoint y: 88, endPoint x: 507, endPoint y: 66, distance: 68.1
click at [446, 86] on div at bounding box center [339, 167] width 679 height 334
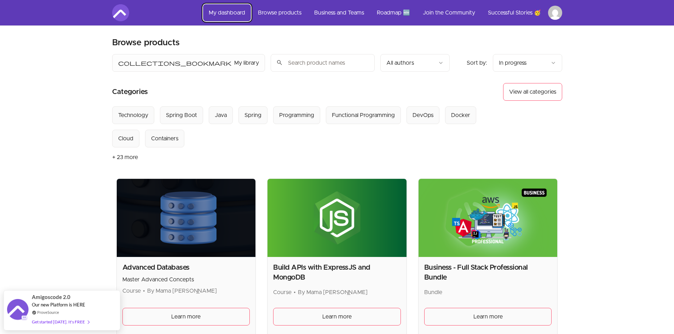
click at [227, 10] on link "My dashboard" at bounding box center [227, 12] width 48 height 17
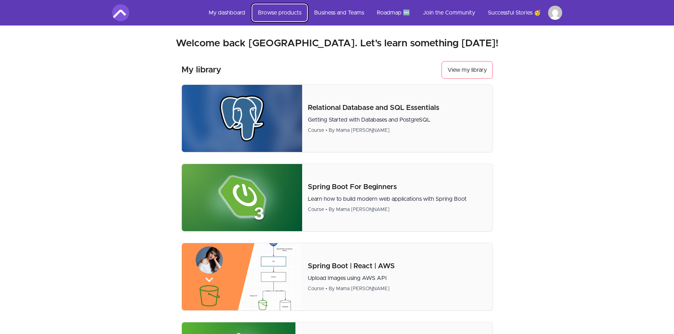
click at [270, 13] on link "Browse products" at bounding box center [279, 12] width 55 height 17
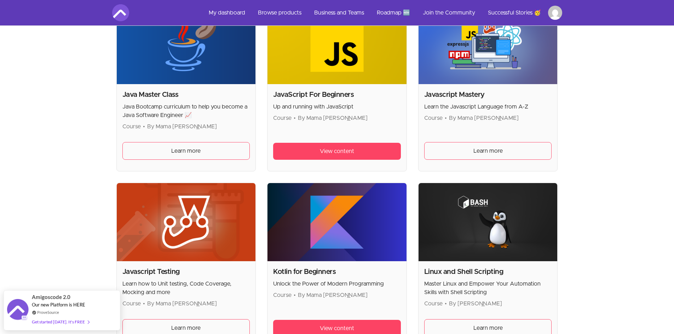
scroll to position [990, 0]
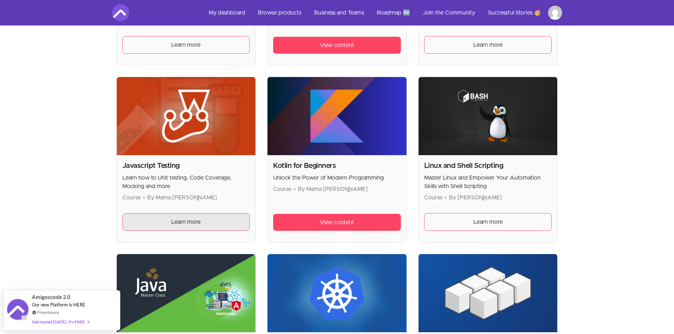
click at [205, 224] on link "Learn more" at bounding box center [186, 222] width 128 height 18
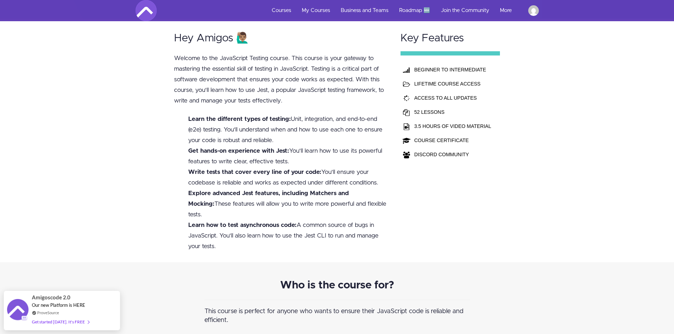
scroll to position [283, 0]
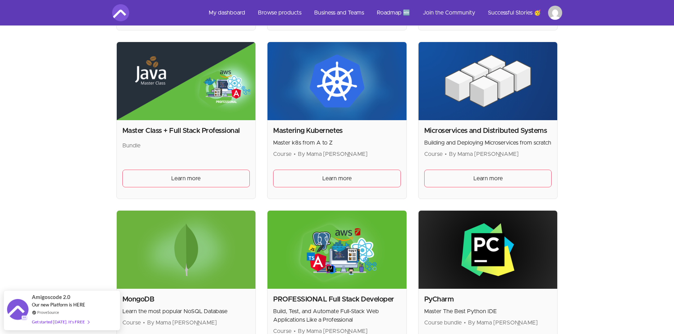
scroll to position [1414, 0]
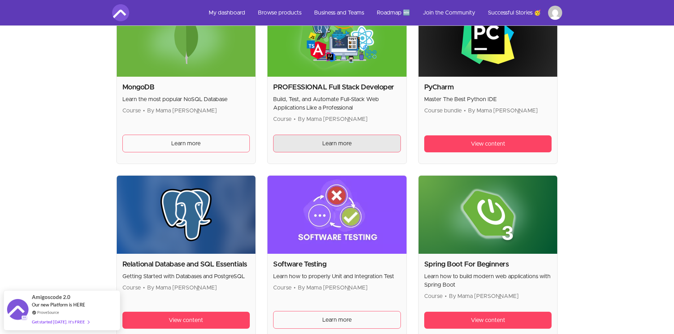
click at [344, 142] on span "Learn more" at bounding box center [336, 143] width 29 height 8
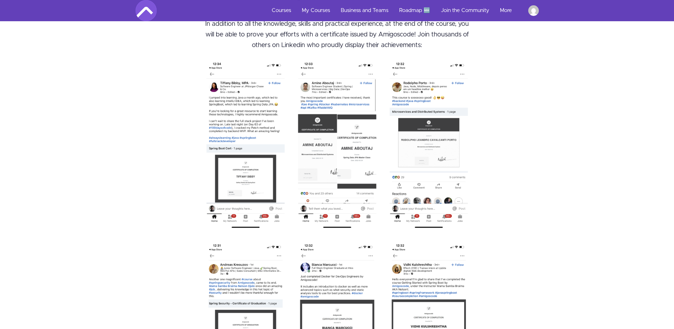
scroll to position [4953, 0]
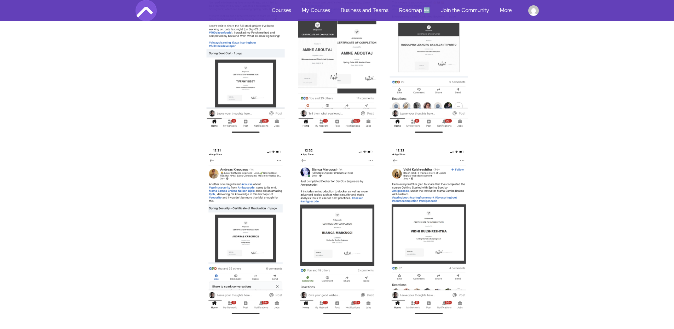
drag, startPoint x: 676, startPoint y: 71, endPoint x: 604, endPoint y: 269, distance: 210.5
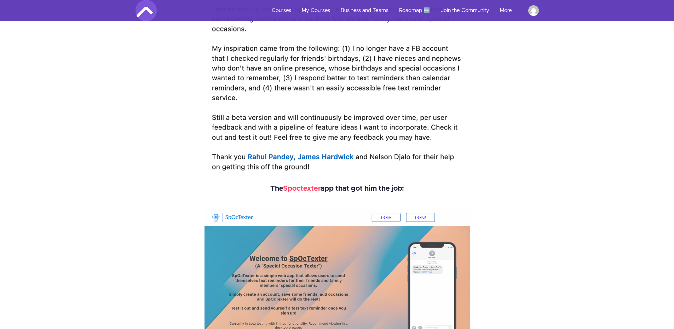
scroll to position [0, 0]
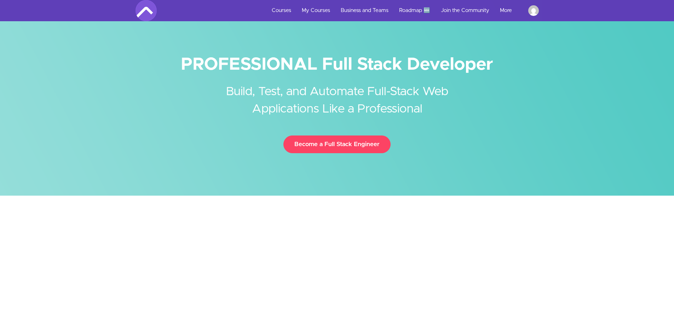
drag, startPoint x: 181, startPoint y: 64, endPoint x: 502, endPoint y: 59, distance: 321.1
click at [502, 59] on h1 "PROFESSIONAL Full Stack Developer" at bounding box center [336, 65] width 403 height 16
copy h1 "PROFESSIONAL Full Stack Developer"
